Goal: Information Seeking & Learning: Learn about a topic

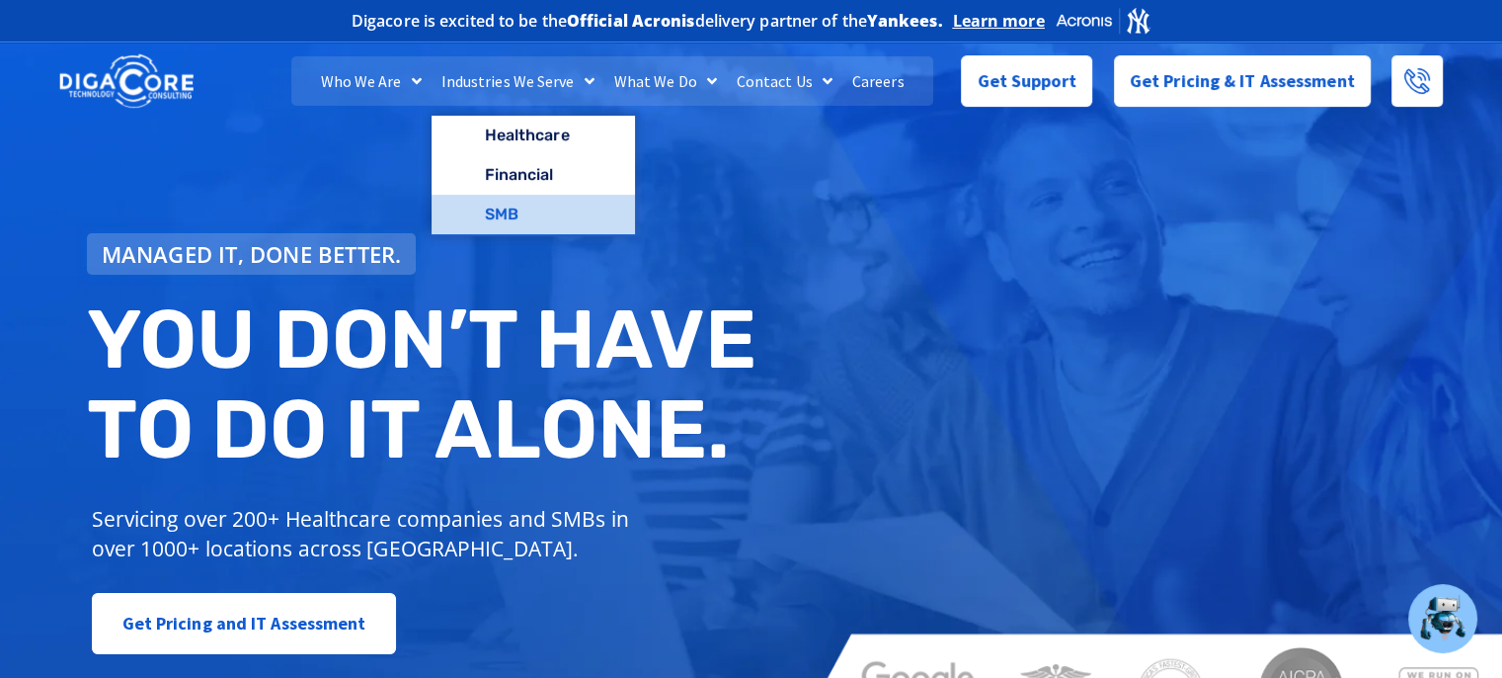
click at [490, 202] on link "SMB" at bounding box center [533, 215] width 203 height 40
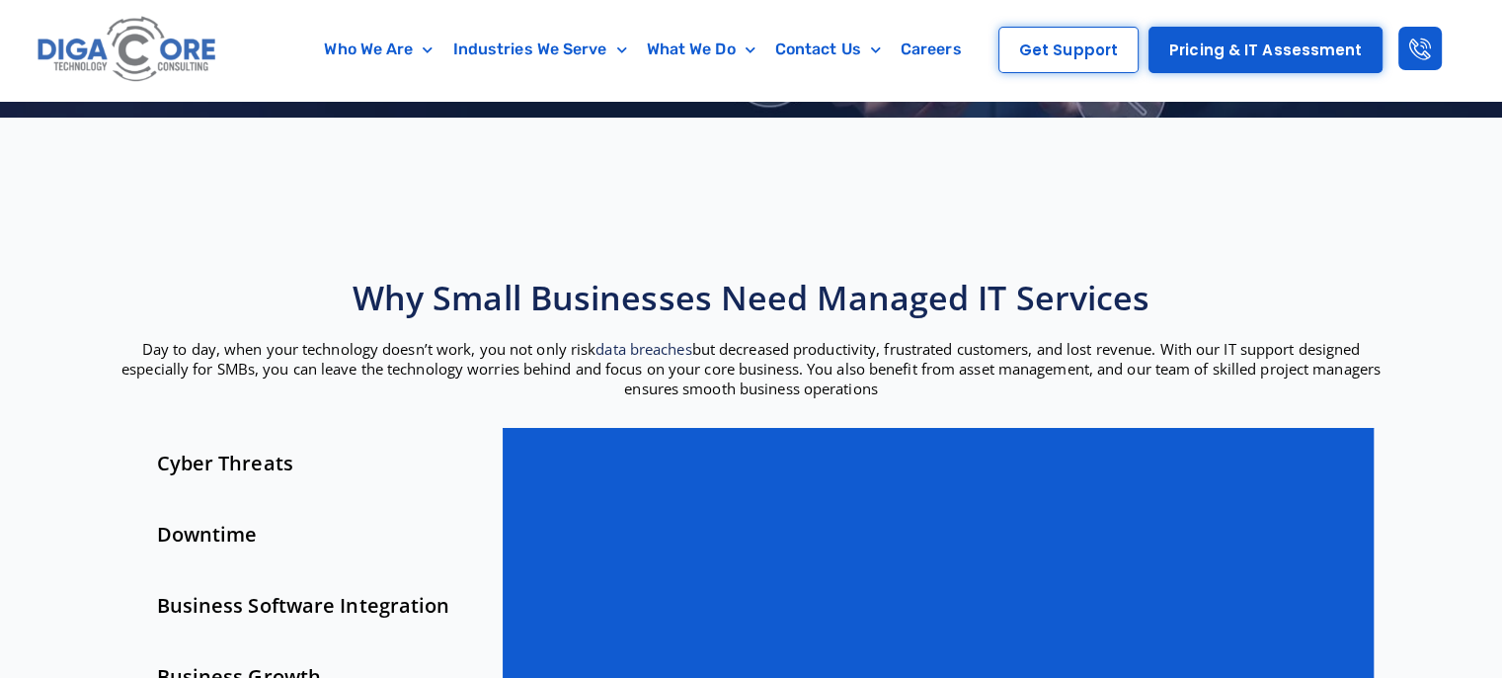
scroll to position [387, 0]
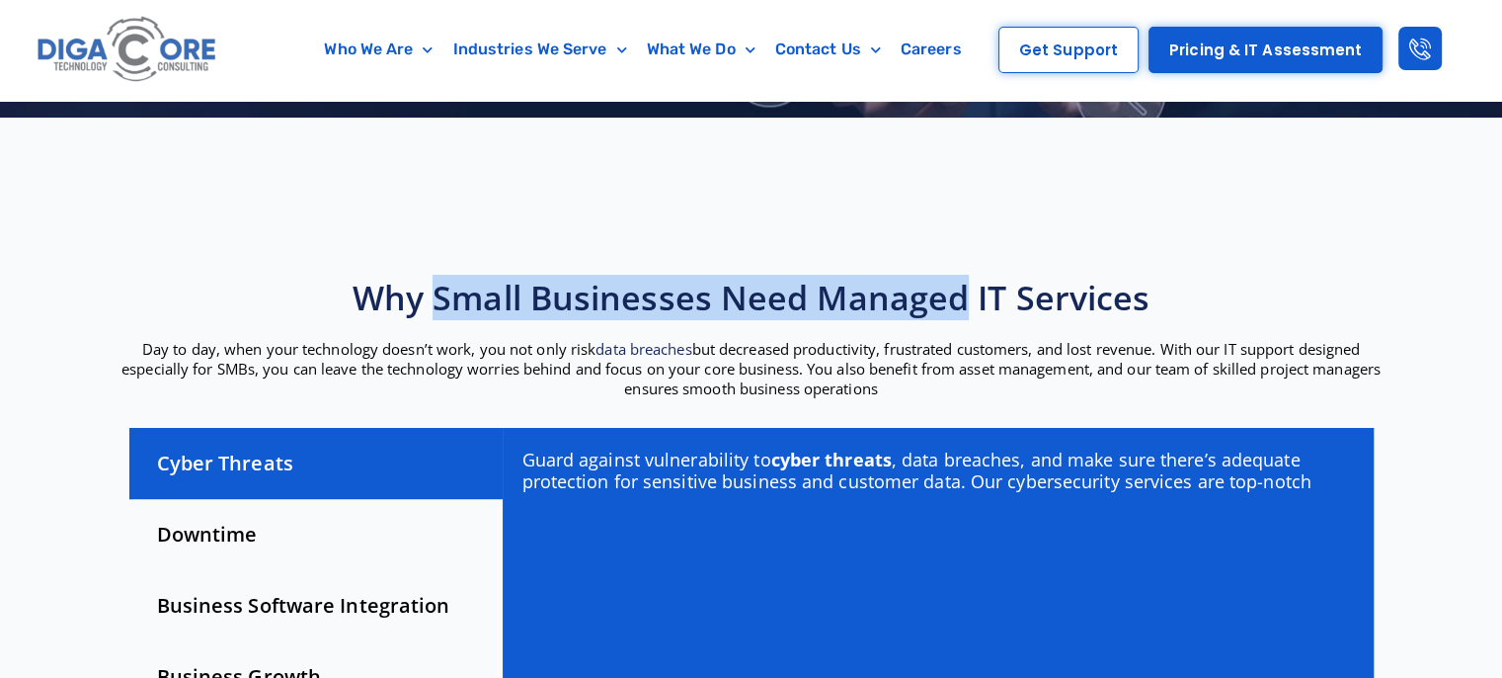
drag, startPoint x: 439, startPoint y: 300, endPoint x: 968, endPoint y: 307, distance: 529.5
click at [968, 307] on h2 "Why Small Businesses Need Managed IT Services" at bounding box center [752, 297] width 1264 height 43
click at [577, 316] on h2 "Why Small Businesses Need Managed IT Services" at bounding box center [752, 297] width 1264 height 43
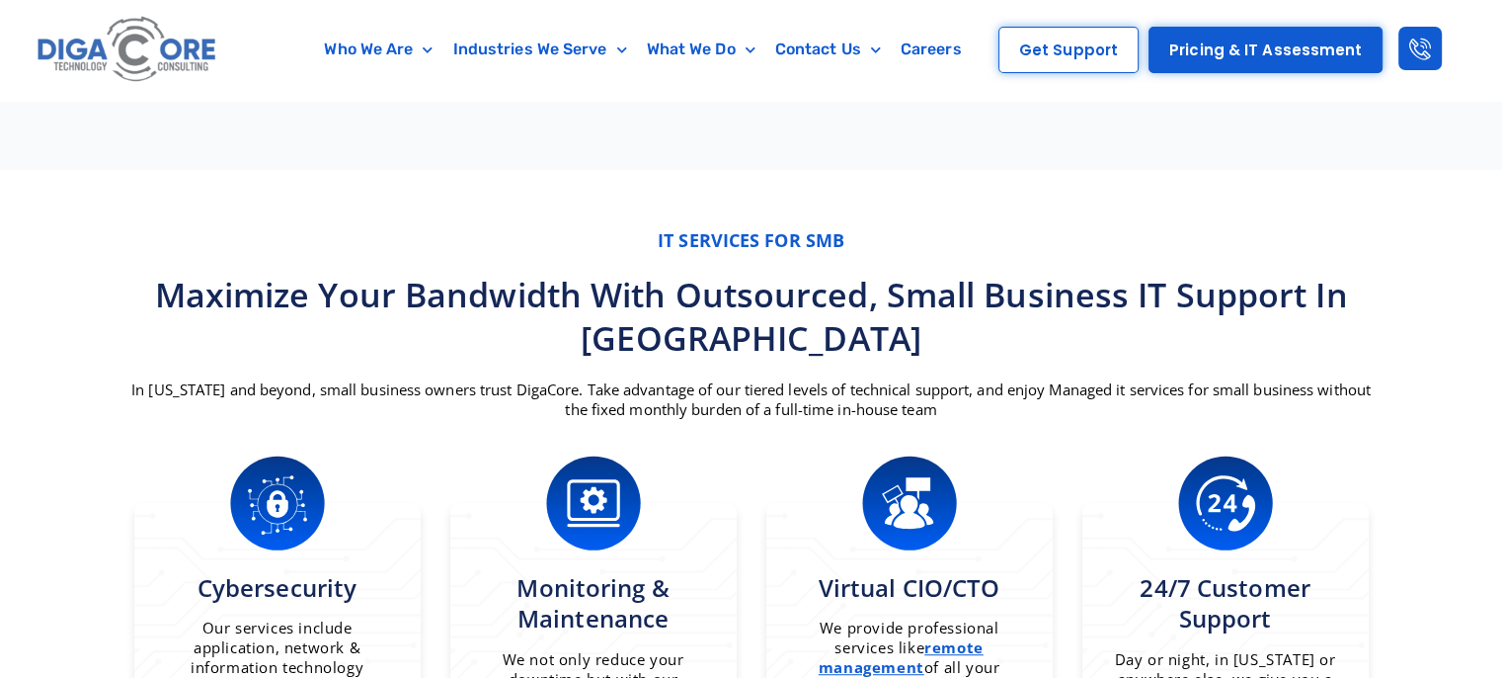
scroll to position [1117, 0]
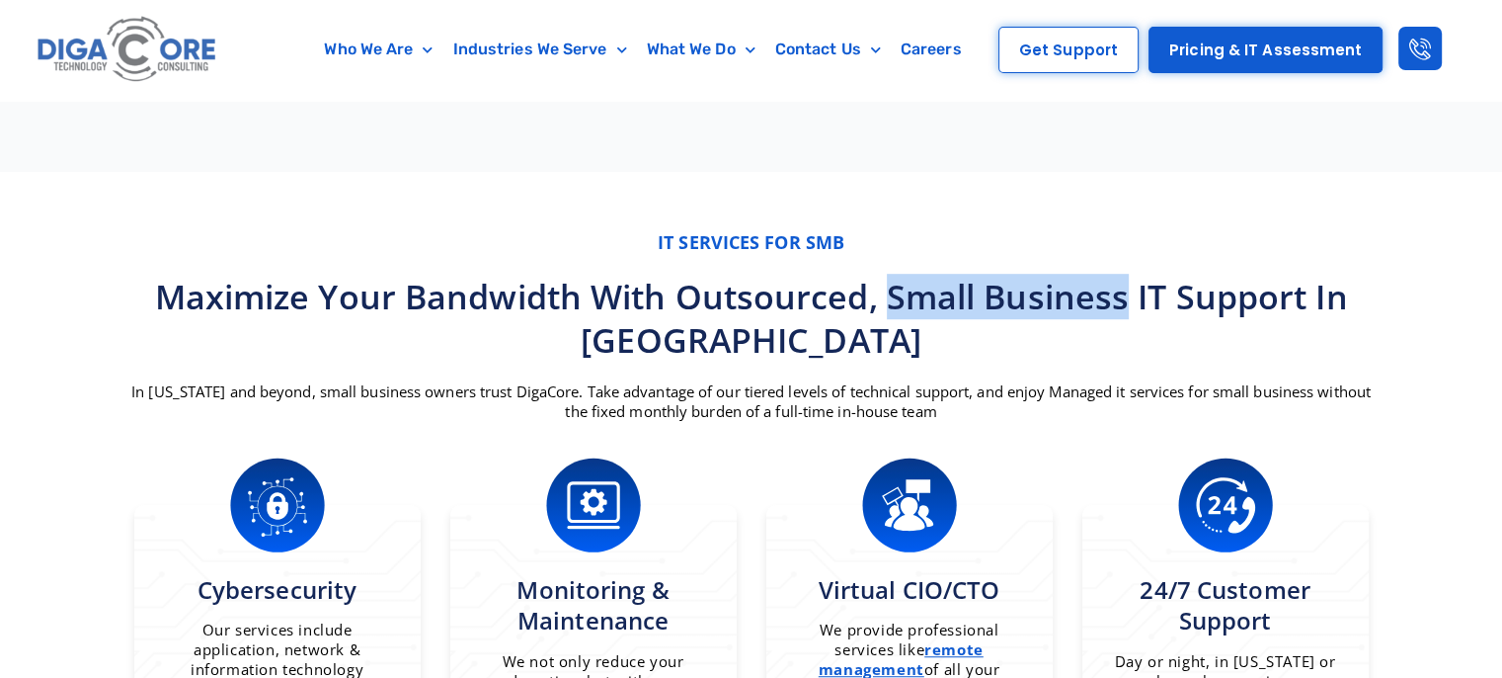
drag, startPoint x: 871, startPoint y: 293, endPoint x: 1106, endPoint y: 309, distance: 235.6
click at [1106, 309] on h3 "Maximize your bandwidth with outsourced, small business IT support in [GEOGRAPH…" at bounding box center [752, 318] width 1264 height 87
copy h3 "small business"
